Goal: Go to known website: Access a specific website the user already knows

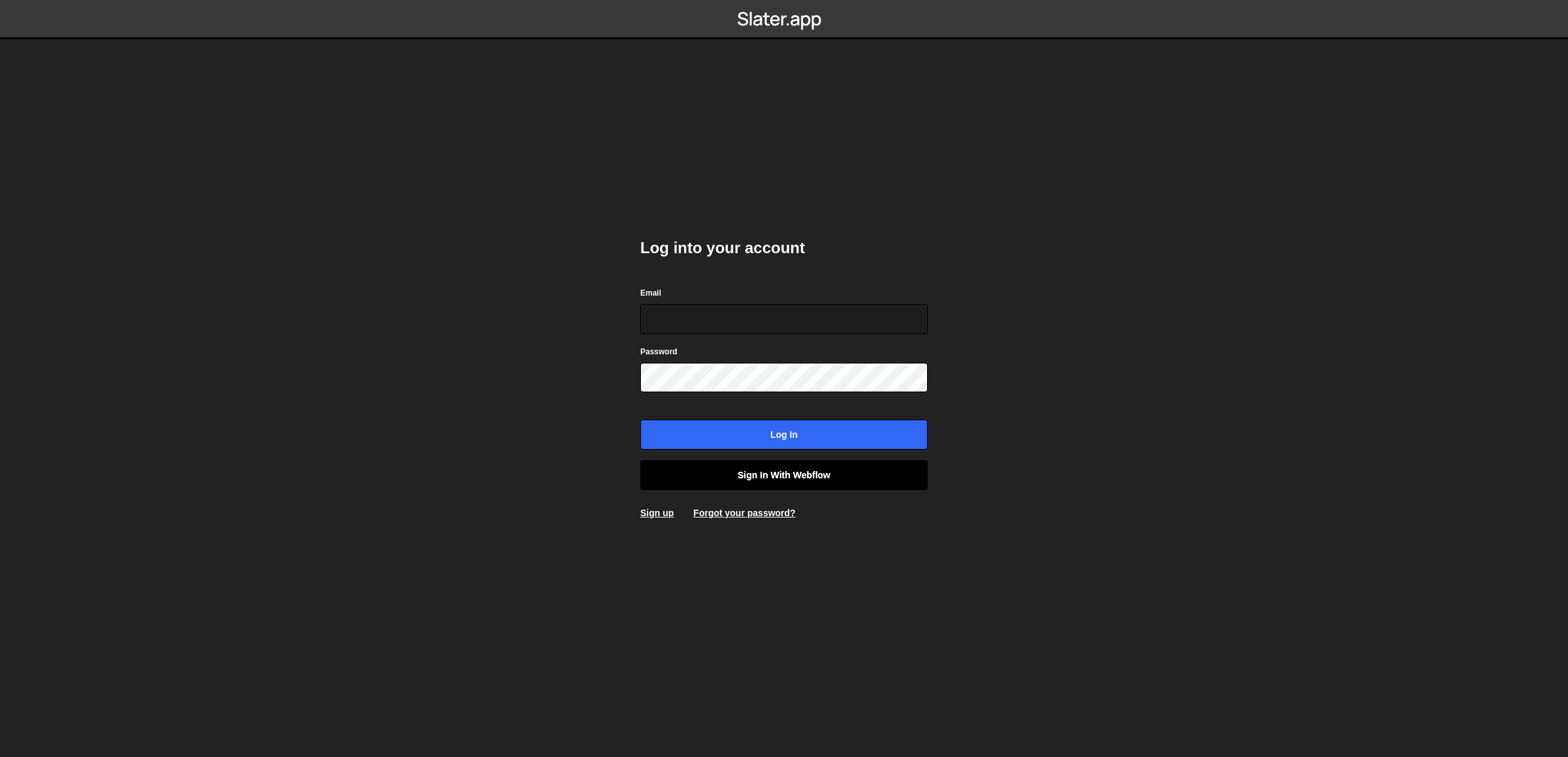
click at [765, 466] on link "Sign in with Webflow" at bounding box center [784, 475] width 287 height 30
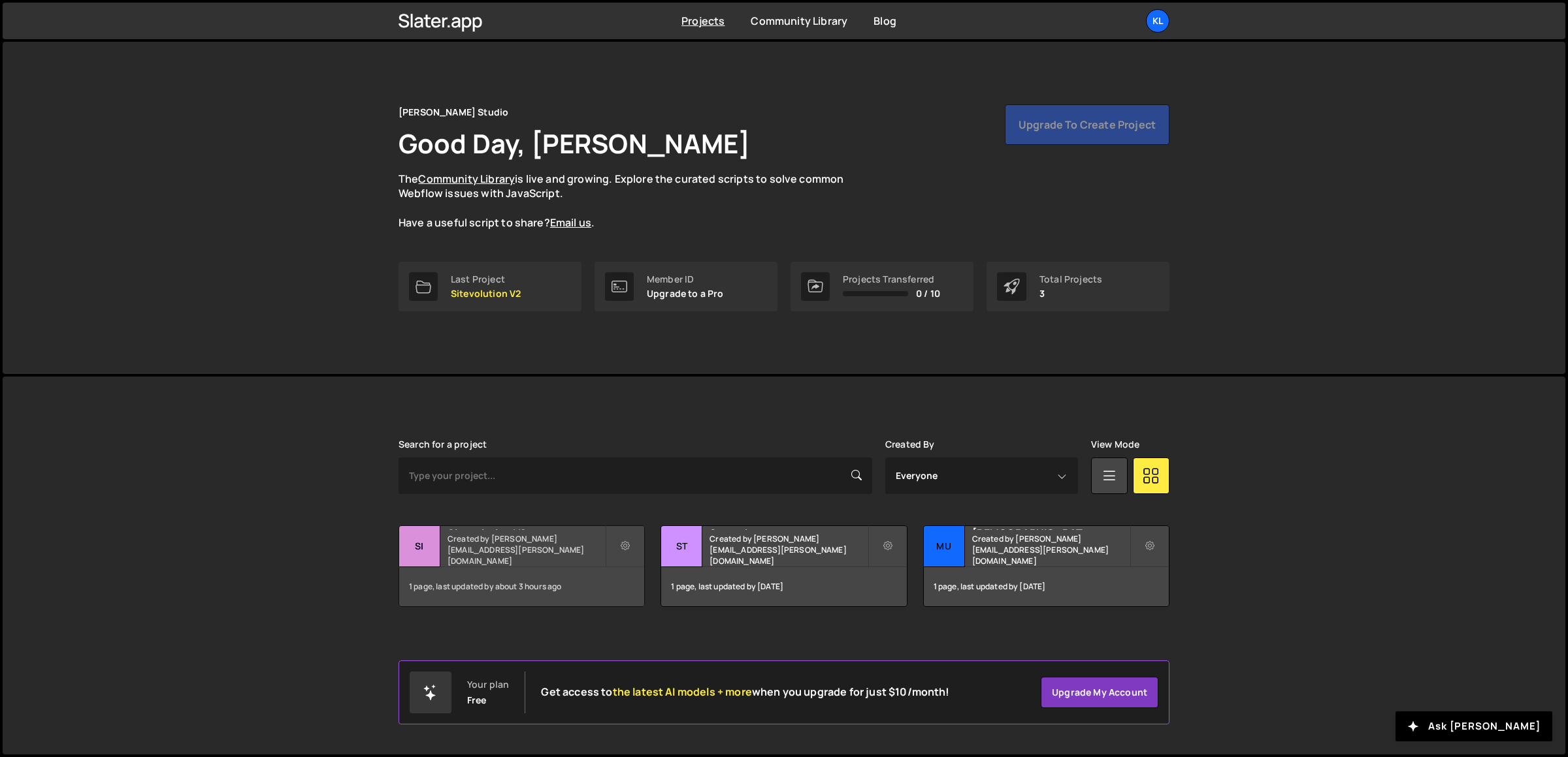
click at [557, 549] on small "Created by [PERSON_NAME][EMAIL_ADDRESS][PERSON_NAME][DOMAIN_NAME]" at bounding box center [526, 549] width 157 height 33
